Goal: Communication & Community: Answer question/provide support

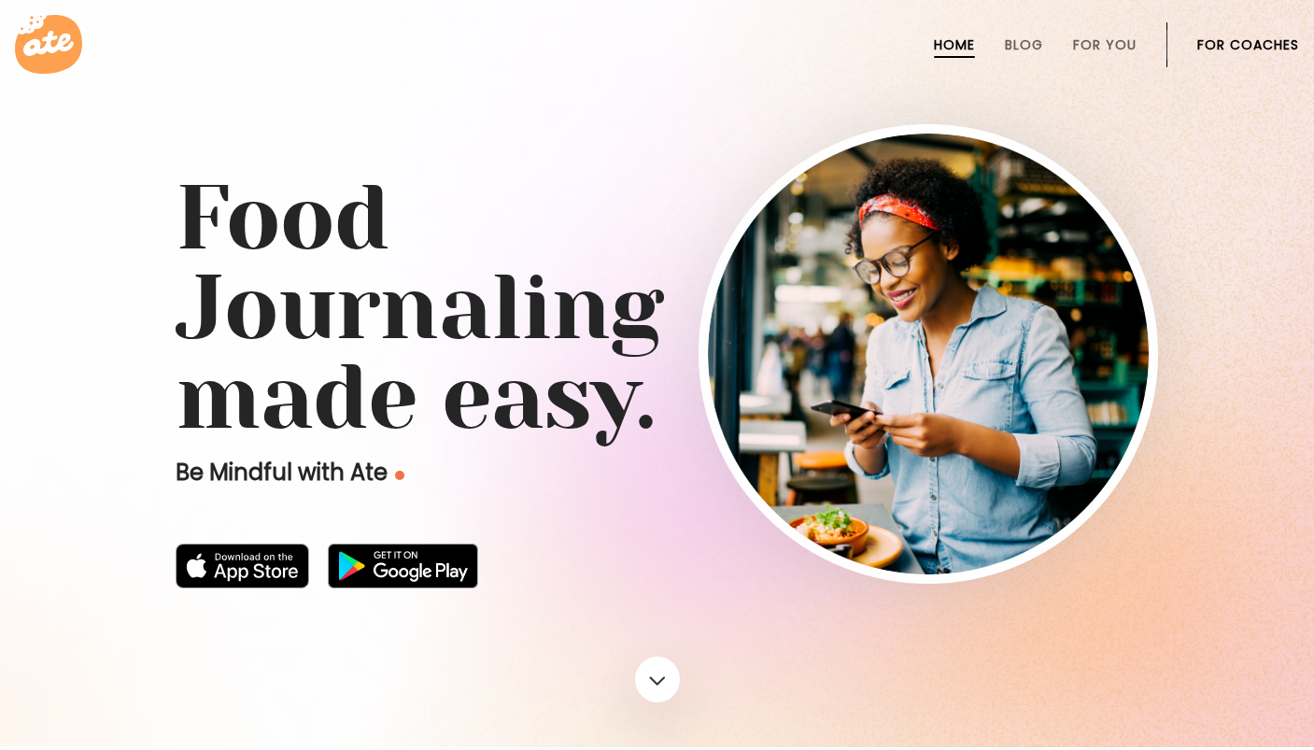
click at [1240, 37] on link "For Coaches" at bounding box center [1248, 44] width 102 height 15
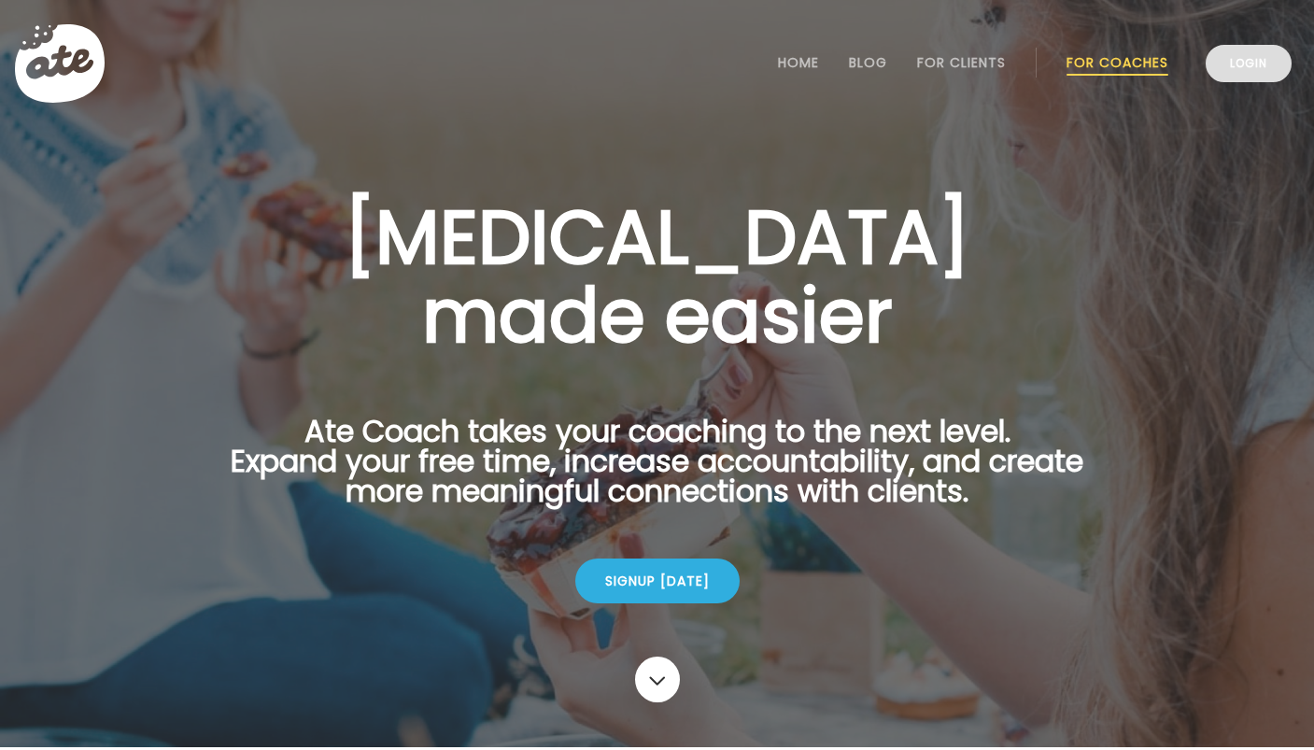
click at [1247, 67] on link "Login" at bounding box center [1248, 63] width 86 height 37
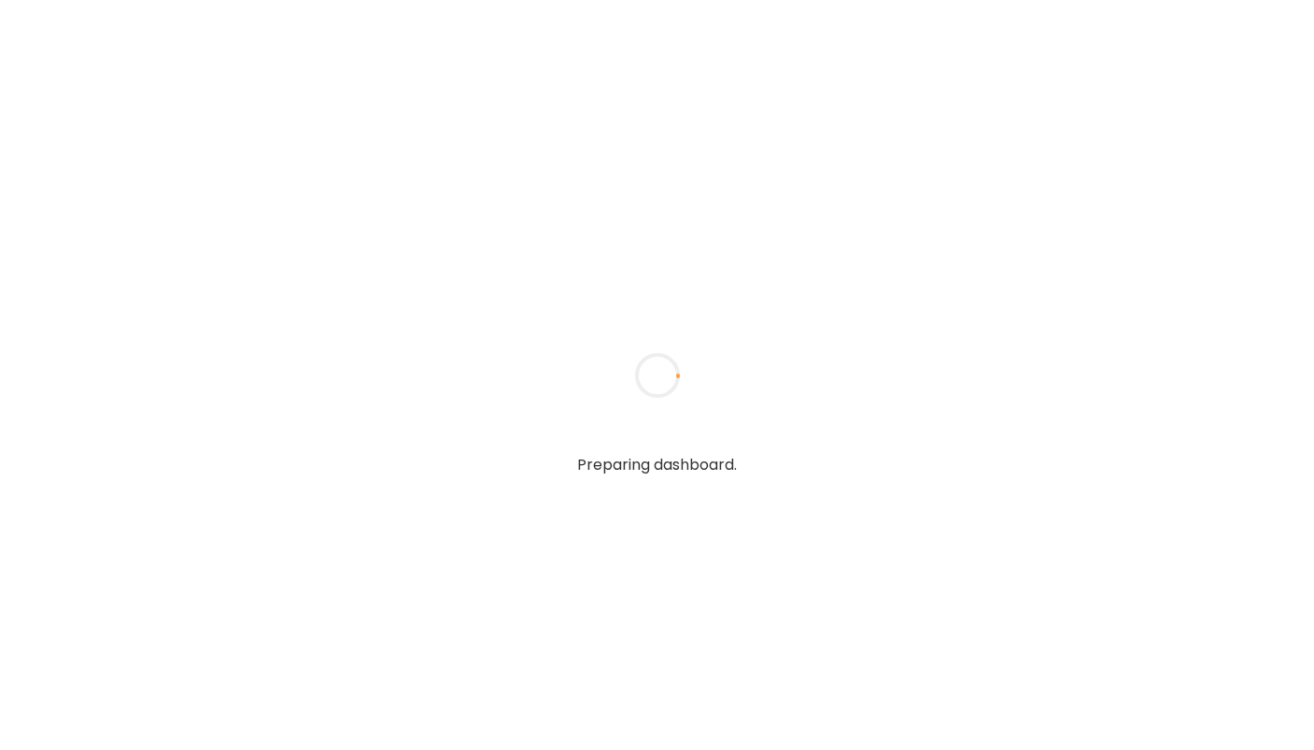
type input "**********"
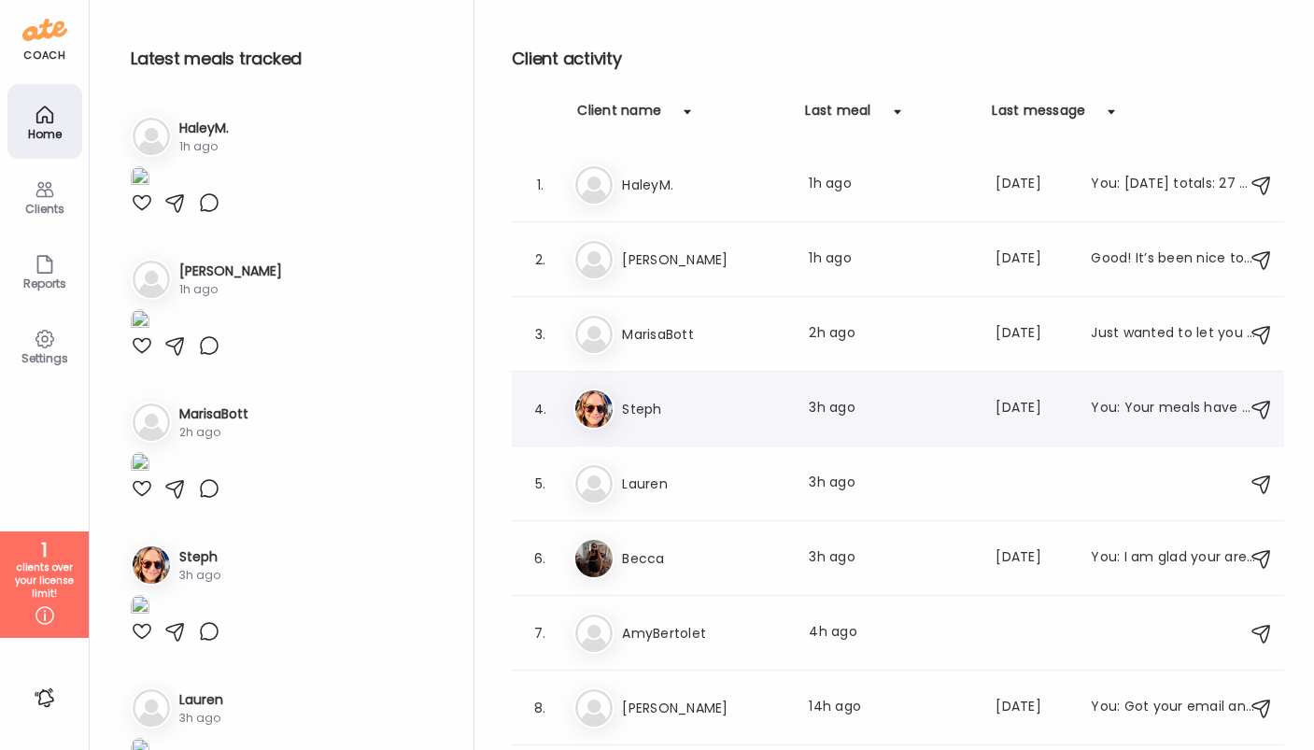
click at [1171, 399] on div "You: Your meals have been looking great! A balance of macros and incorporation …" at bounding box center [1172, 409] width 164 height 22
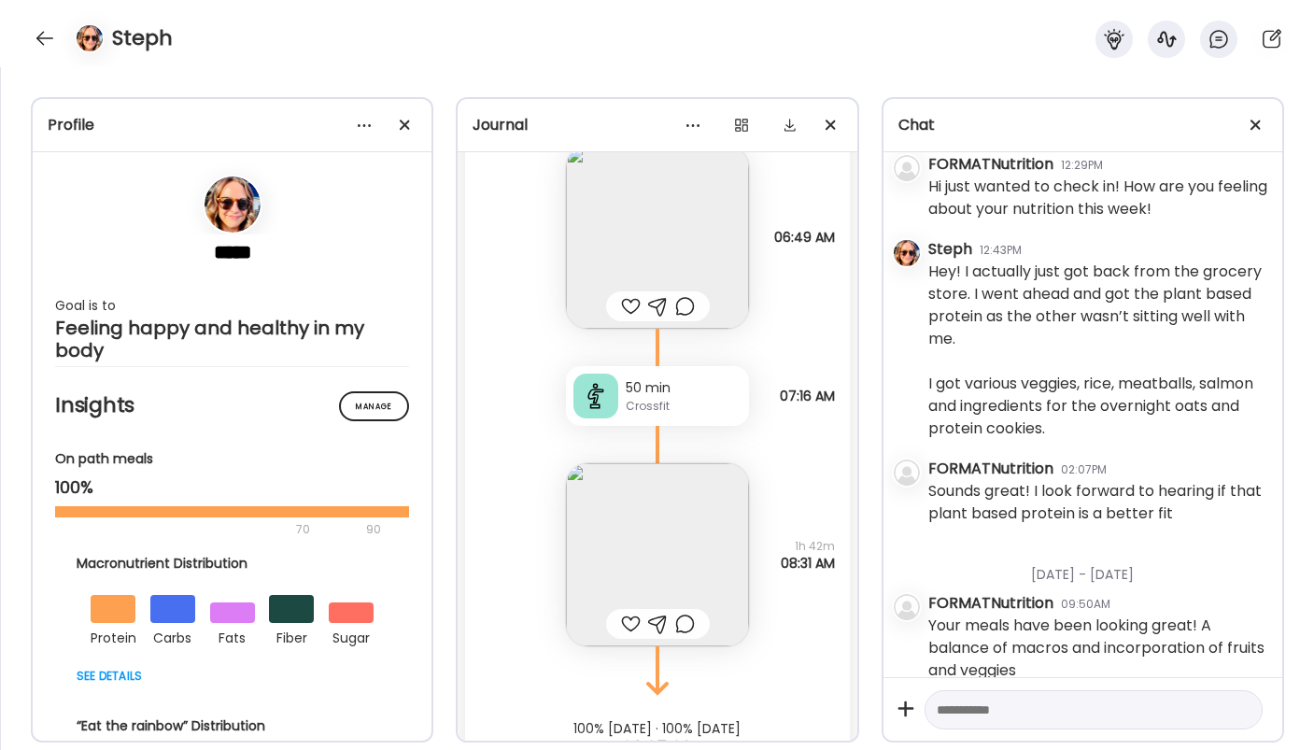
scroll to position [43485, 0]
click at [691, 540] on img at bounding box center [657, 556] width 183 height 183
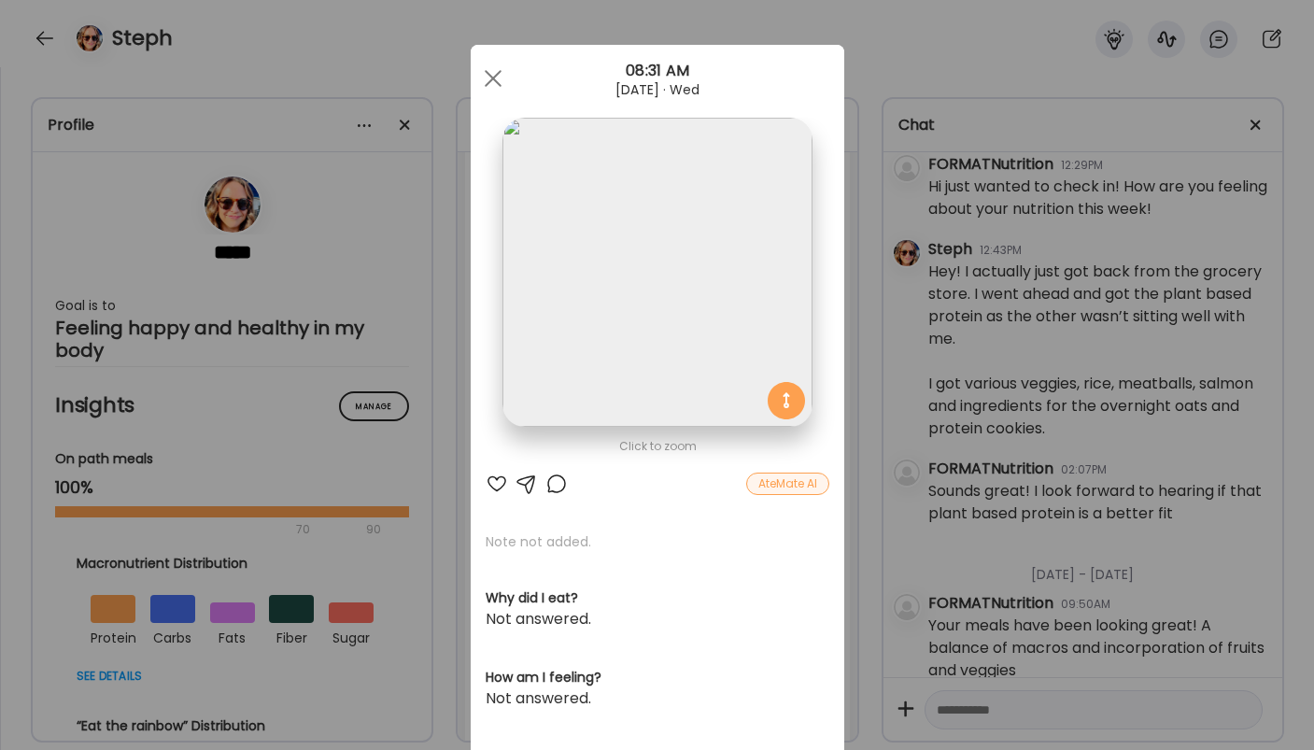
click at [706, 329] on img at bounding box center [656, 272] width 309 height 309
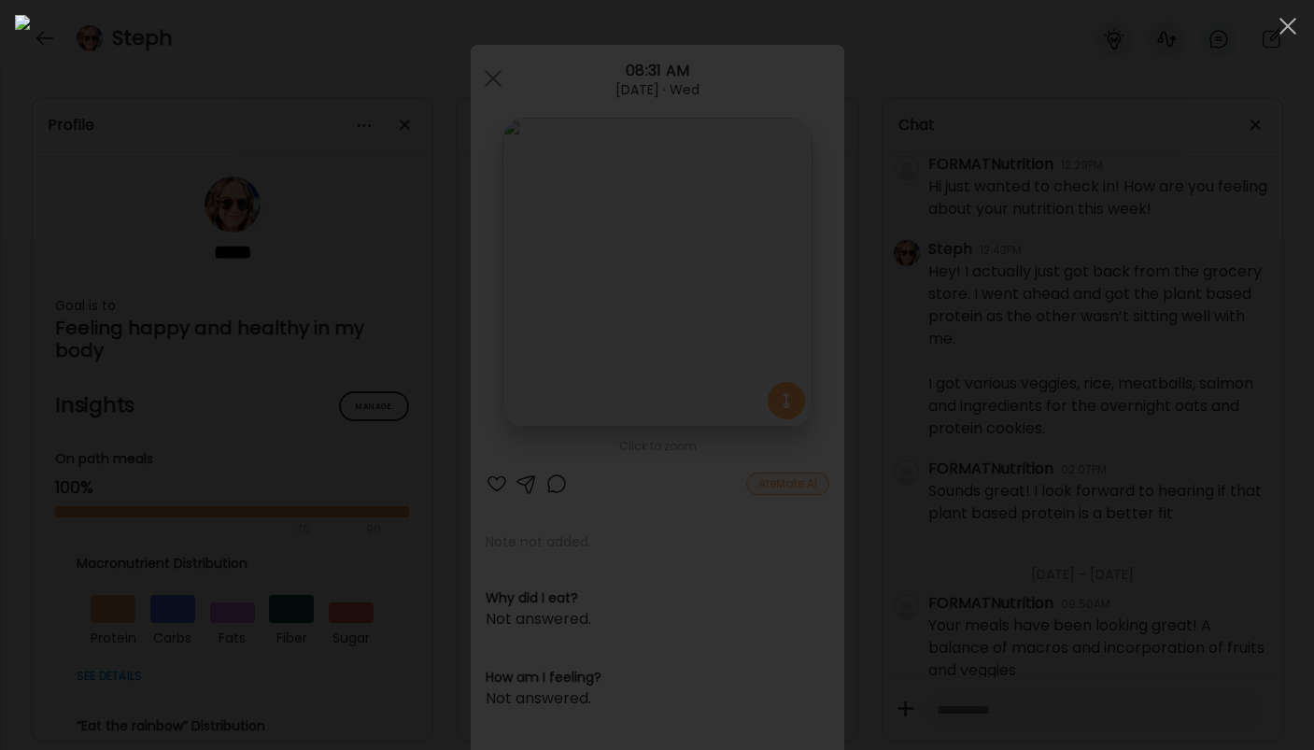
click at [249, 462] on div at bounding box center [657, 375] width 1284 height 720
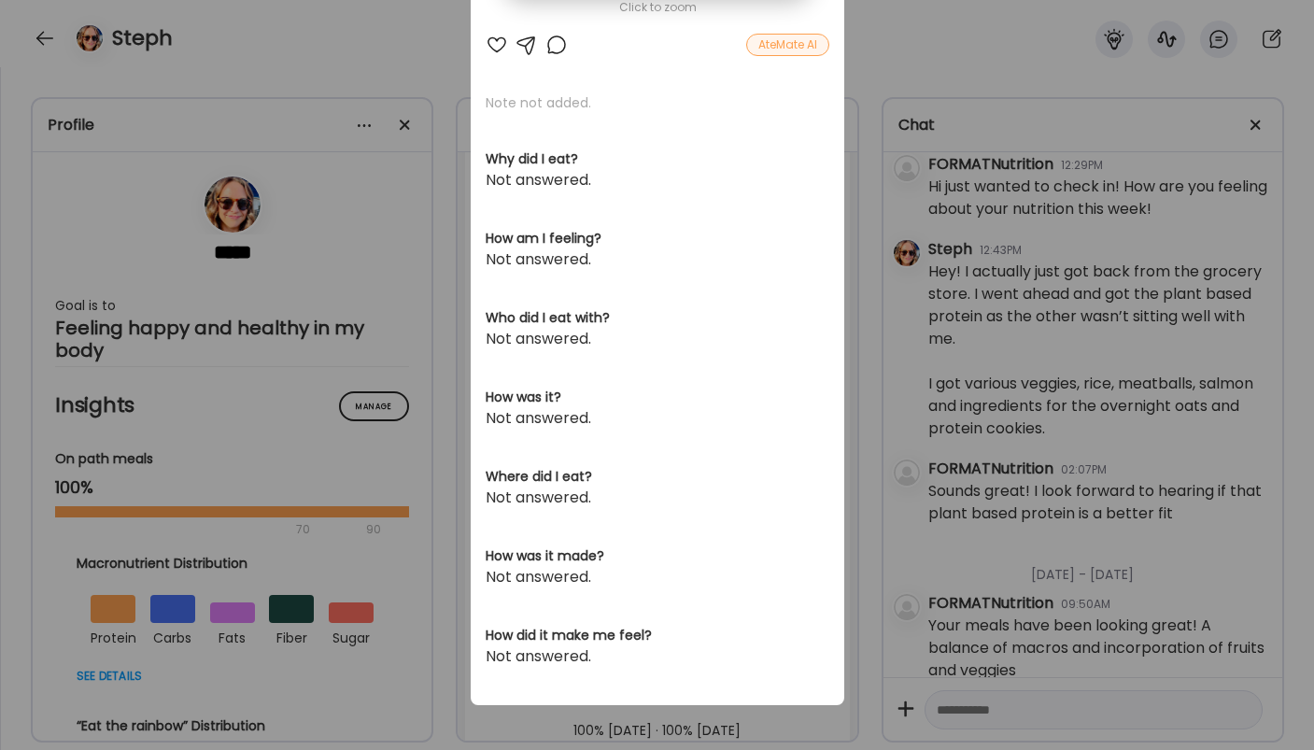
scroll to position [0, 0]
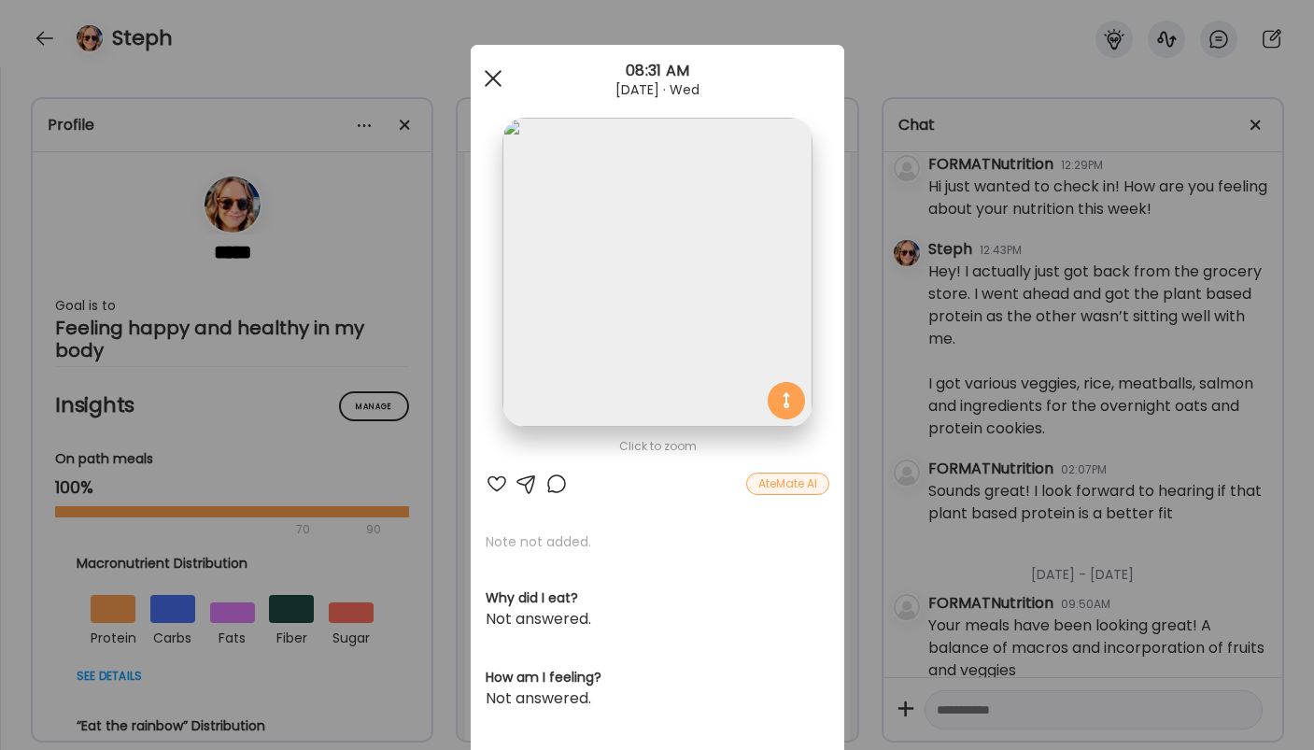
click at [490, 75] on span at bounding box center [492, 78] width 17 height 17
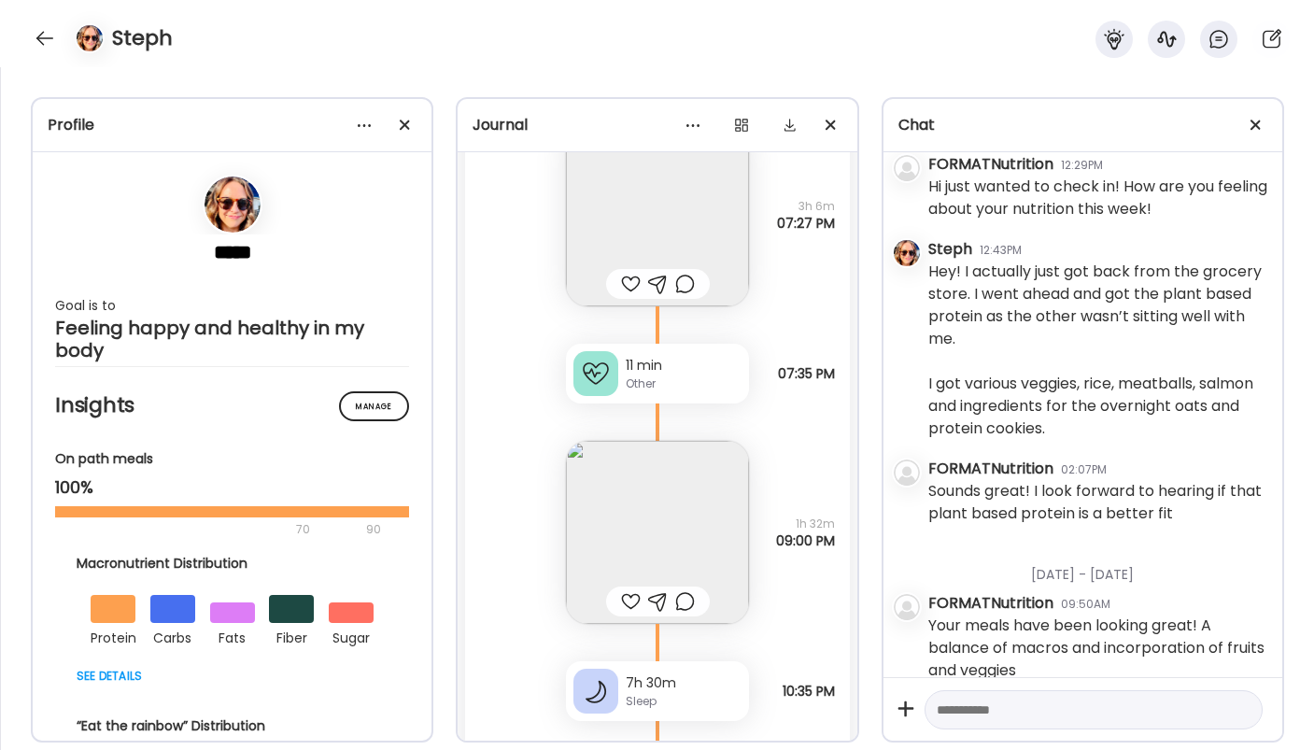
scroll to position [42585, 0]
click at [682, 512] on img at bounding box center [657, 537] width 183 height 183
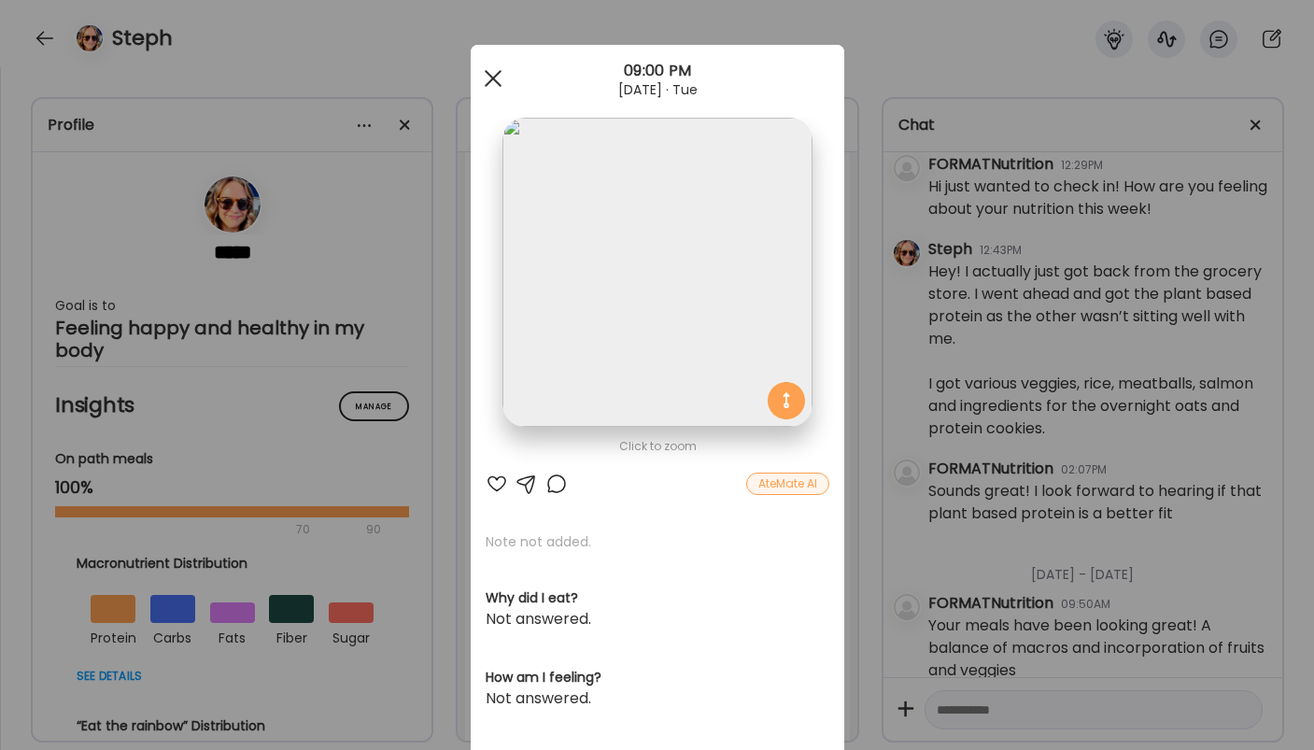
click at [485, 83] on span at bounding box center [492, 78] width 17 height 17
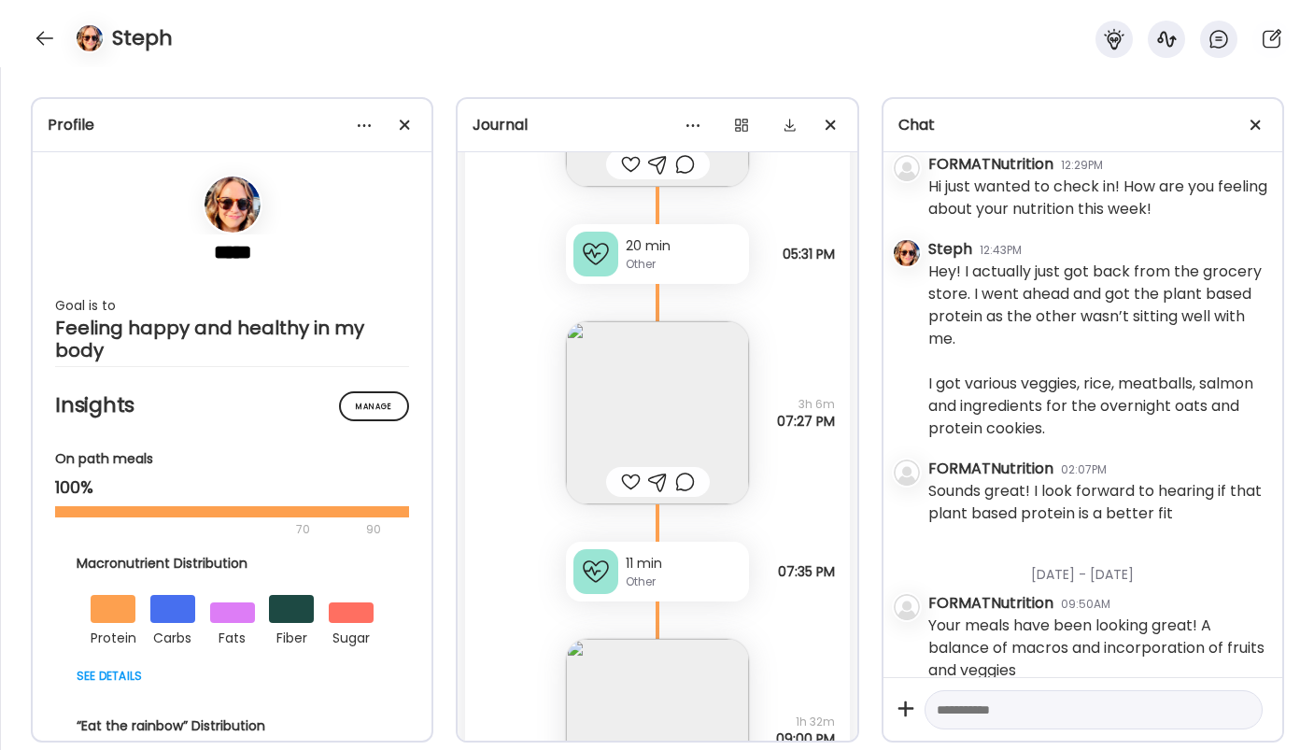
scroll to position [42388, 0]
click at [616, 335] on img at bounding box center [657, 417] width 183 height 183
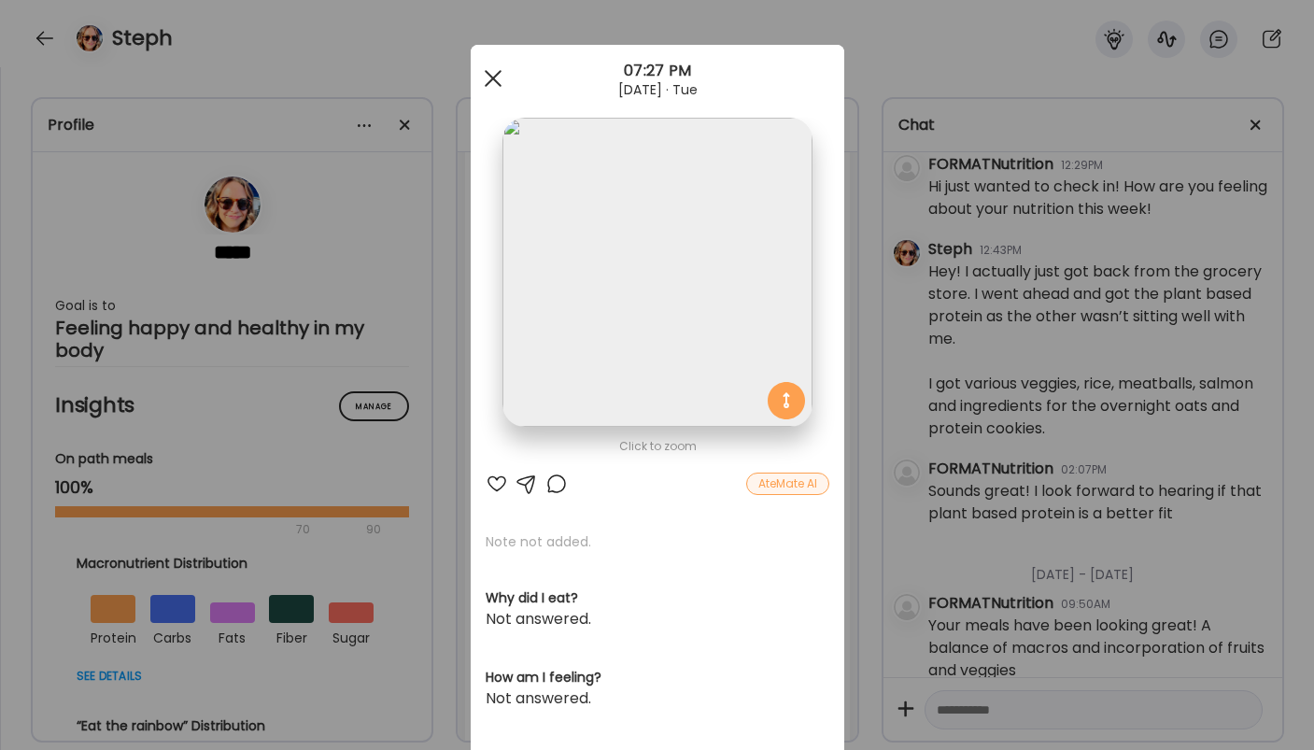
click at [492, 78] on span at bounding box center [492, 78] width 17 height 17
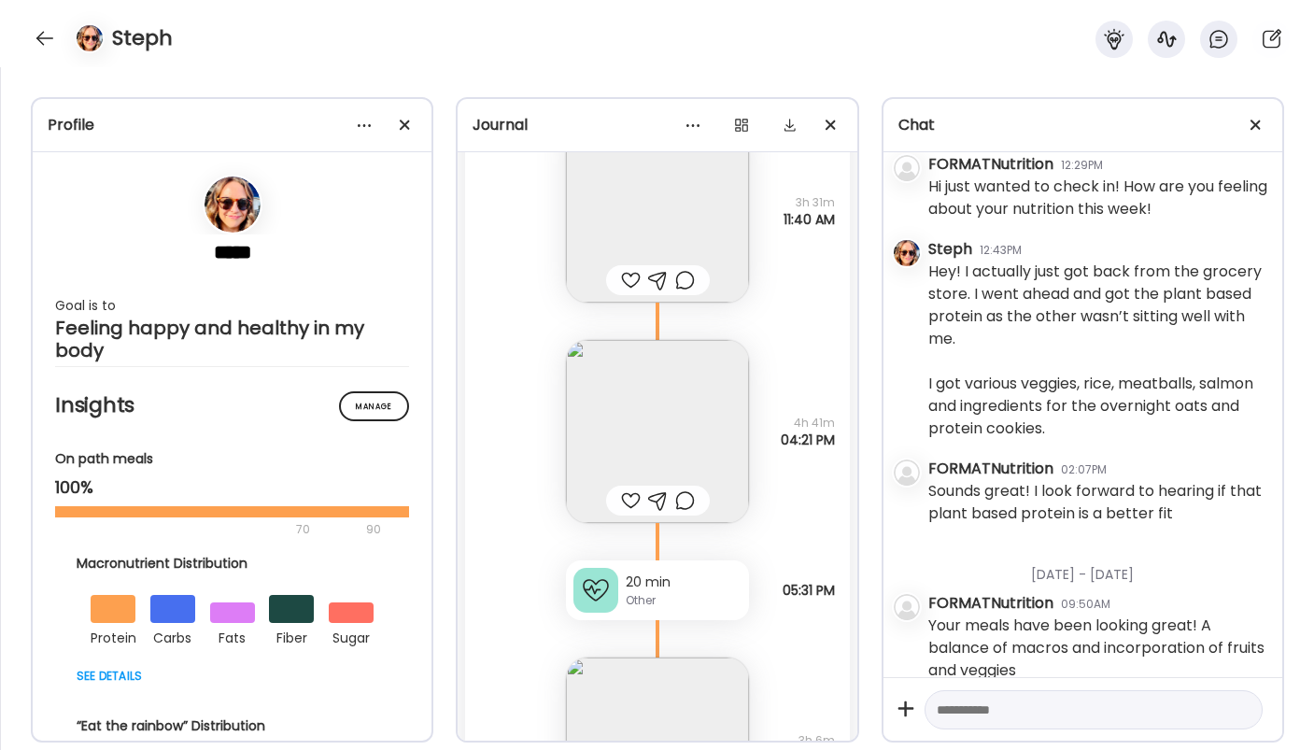
scroll to position [42015, 0]
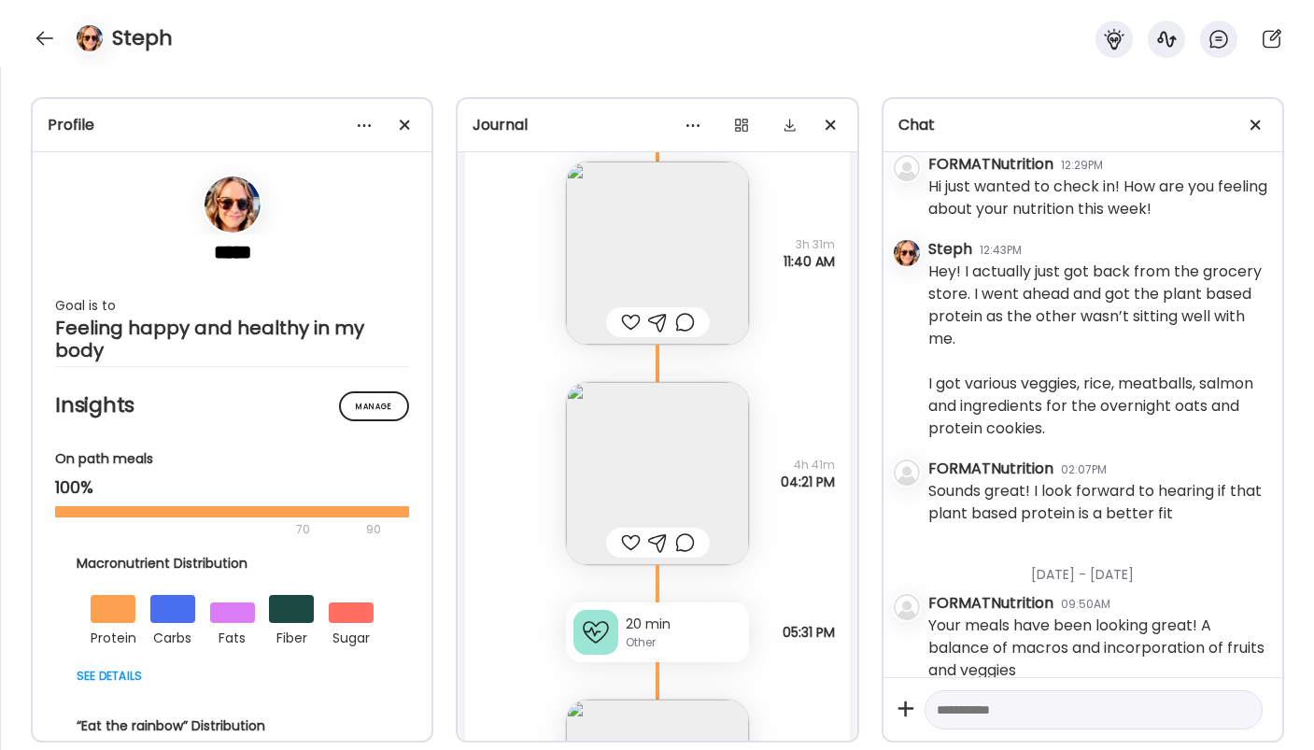
click at [611, 448] on img at bounding box center [657, 473] width 183 height 183
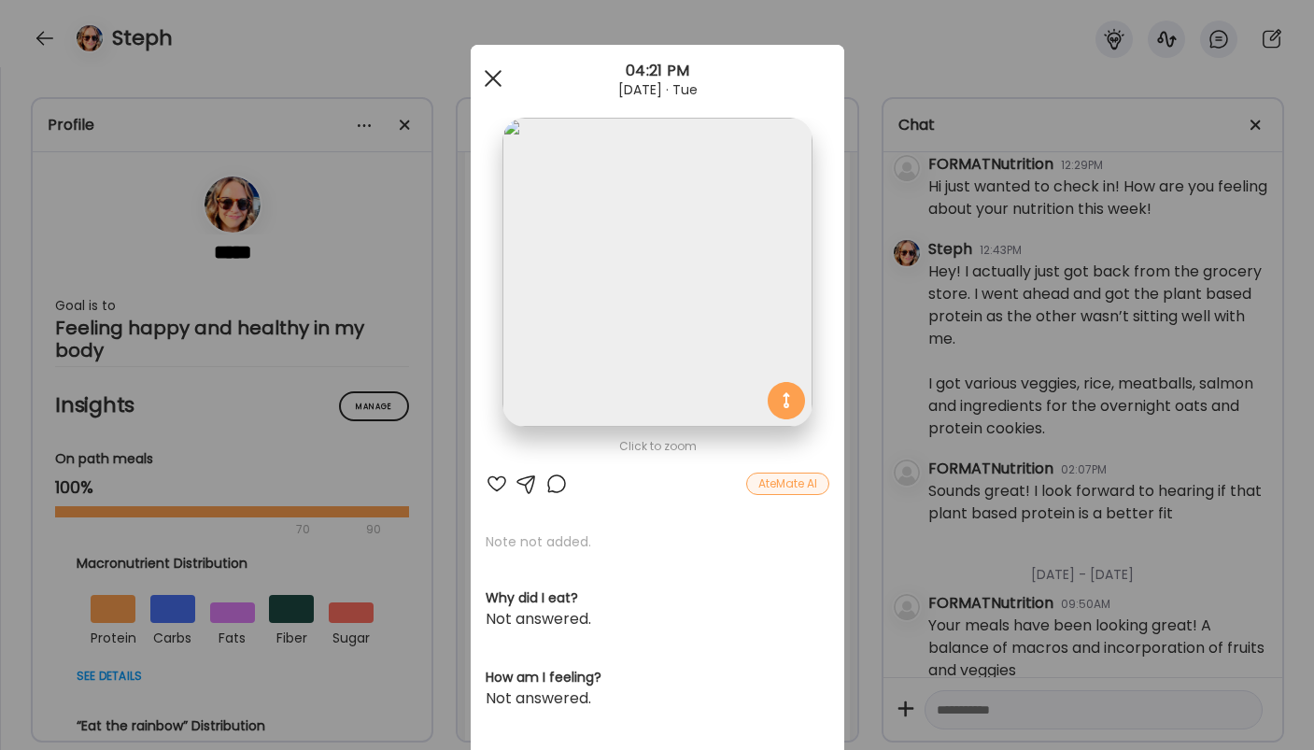
click at [493, 74] on div at bounding box center [492, 78] width 37 height 37
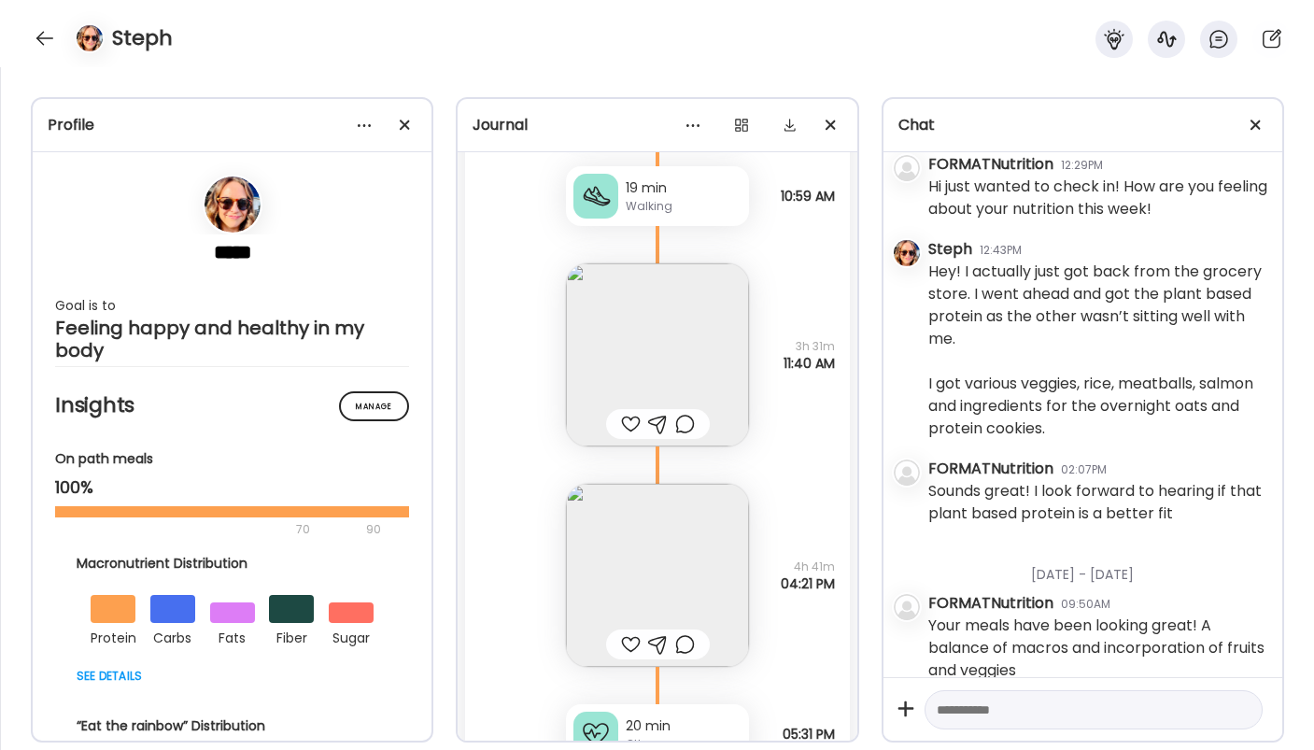
scroll to position [41908, 0]
click at [619, 372] on img at bounding box center [657, 359] width 183 height 183
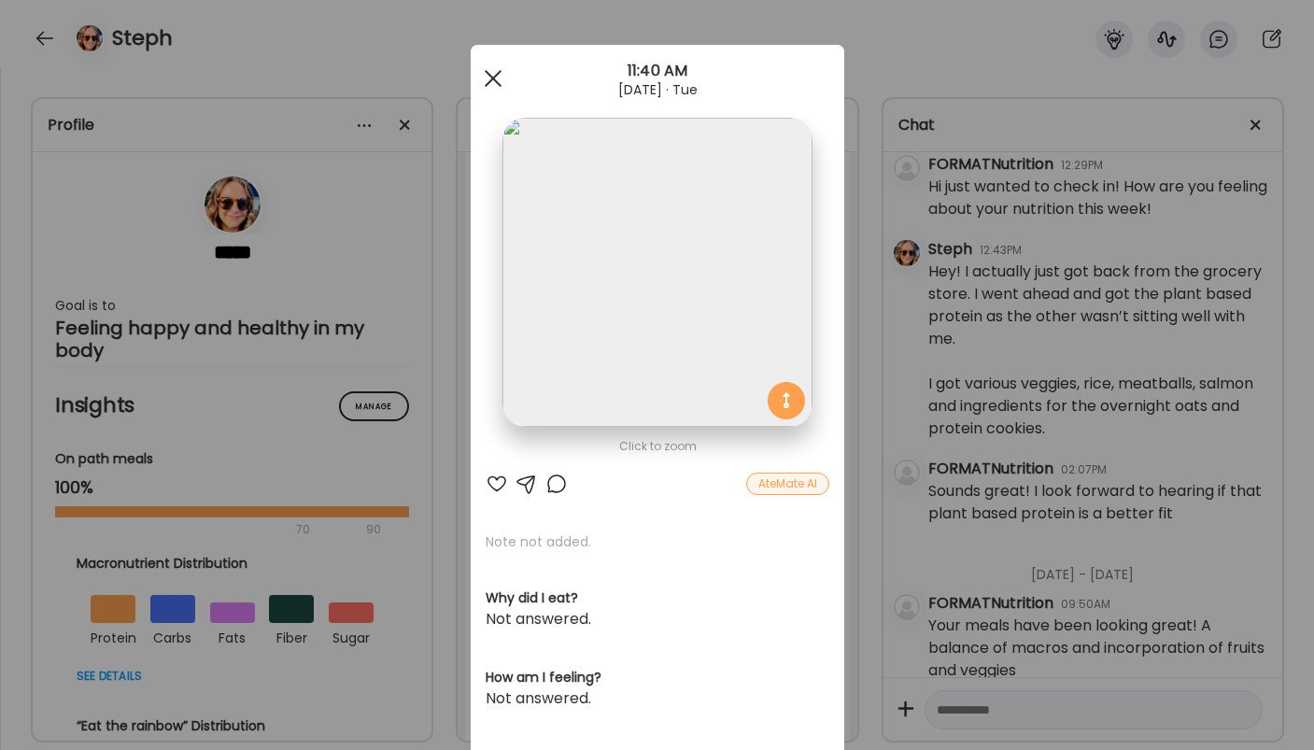
click at [497, 71] on span at bounding box center [492, 78] width 17 height 17
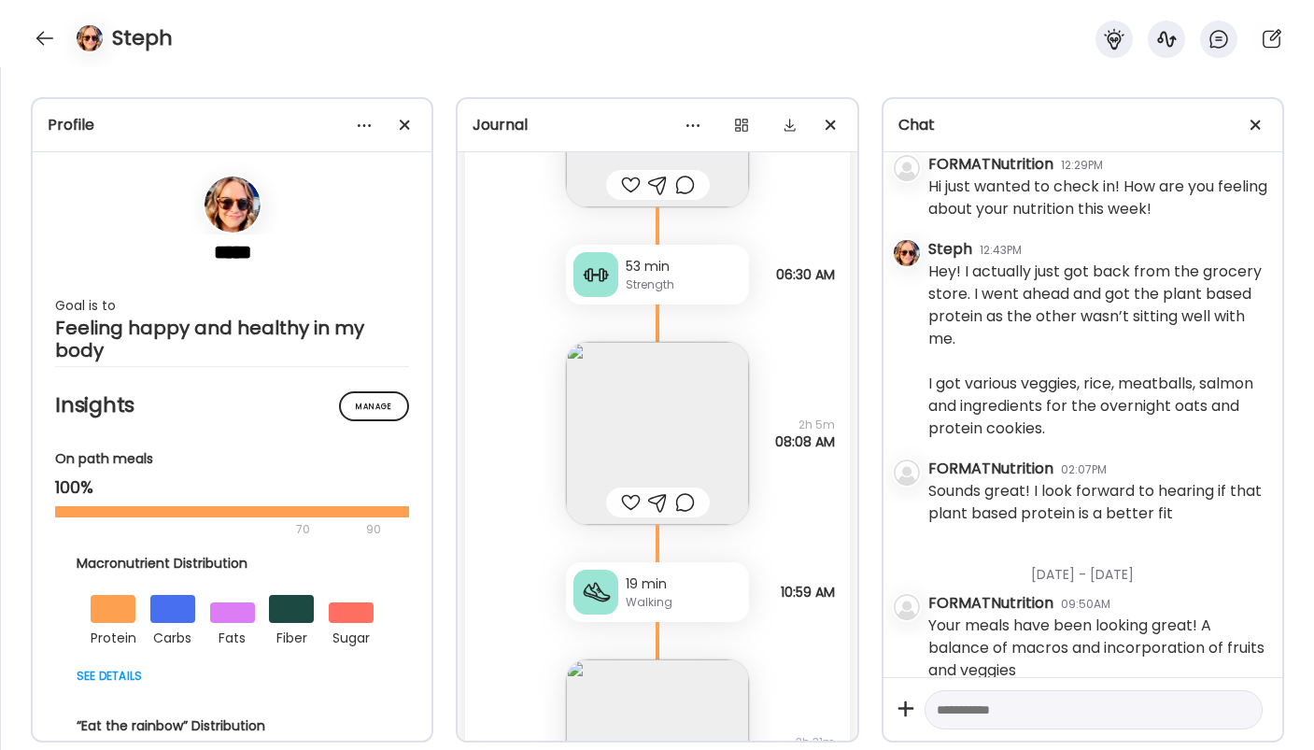
scroll to position [41519, 0]
click at [627, 374] on img at bounding box center [657, 431] width 183 height 183
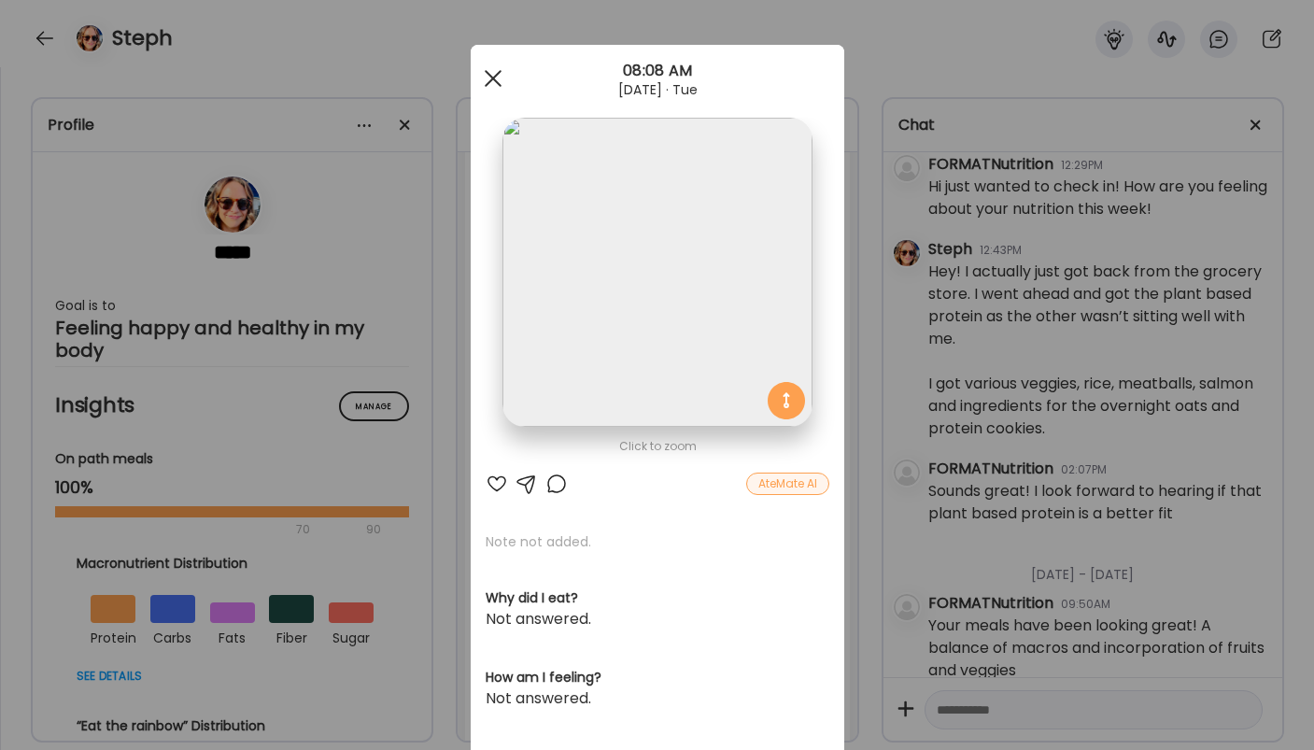
click at [499, 80] on div at bounding box center [492, 78] width 37 height 37
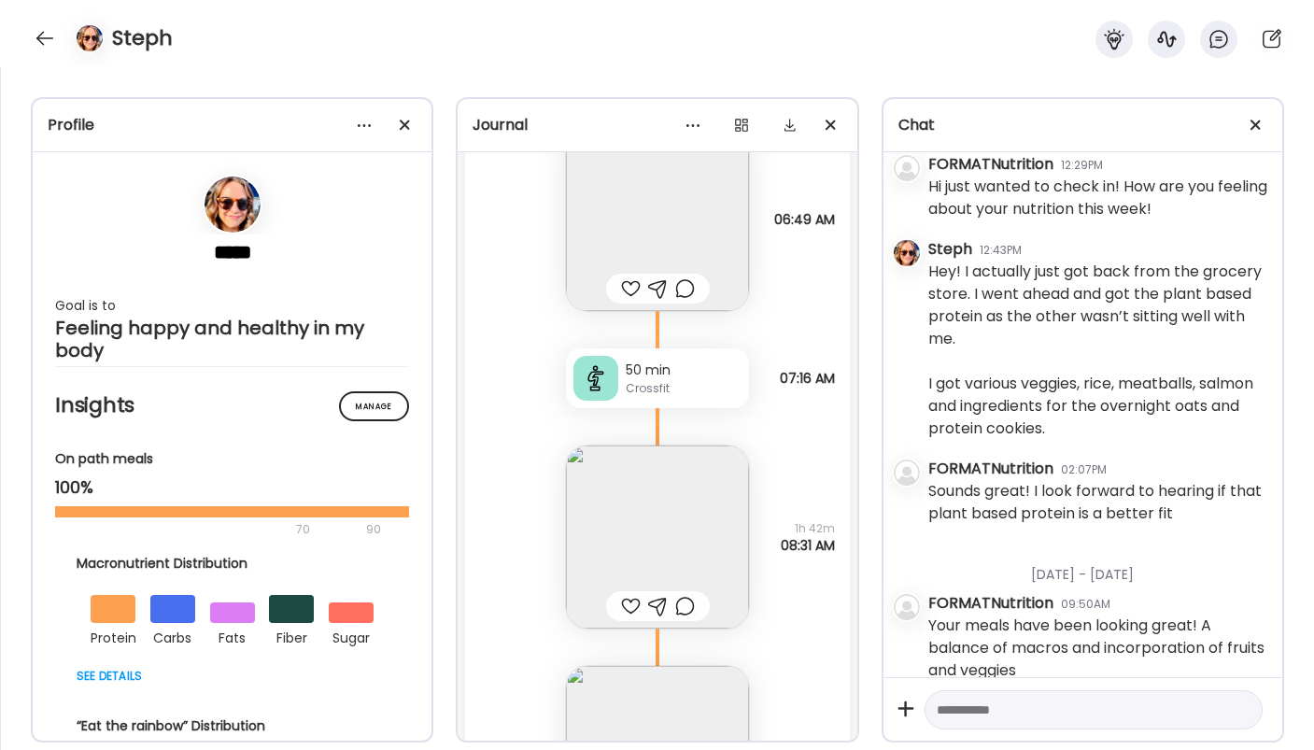
scroll to position [2351, 0]
